Goal: Information Seeking & Learning: Learn about a topic

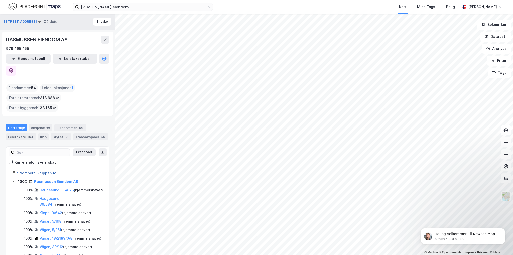
click at [45, 171] on link "Strømberg Gruppen AS" at bounding box center [37, 173] width 40 height 4
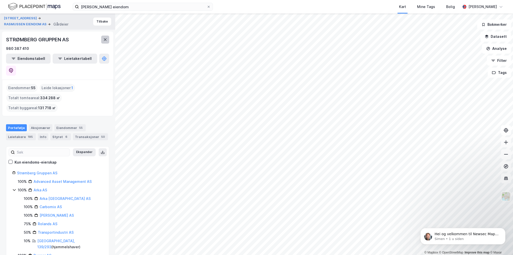
click at [108, 38] on button at bounding box center [105, 40] width 8 height 8
